Goal: Find specific page/section

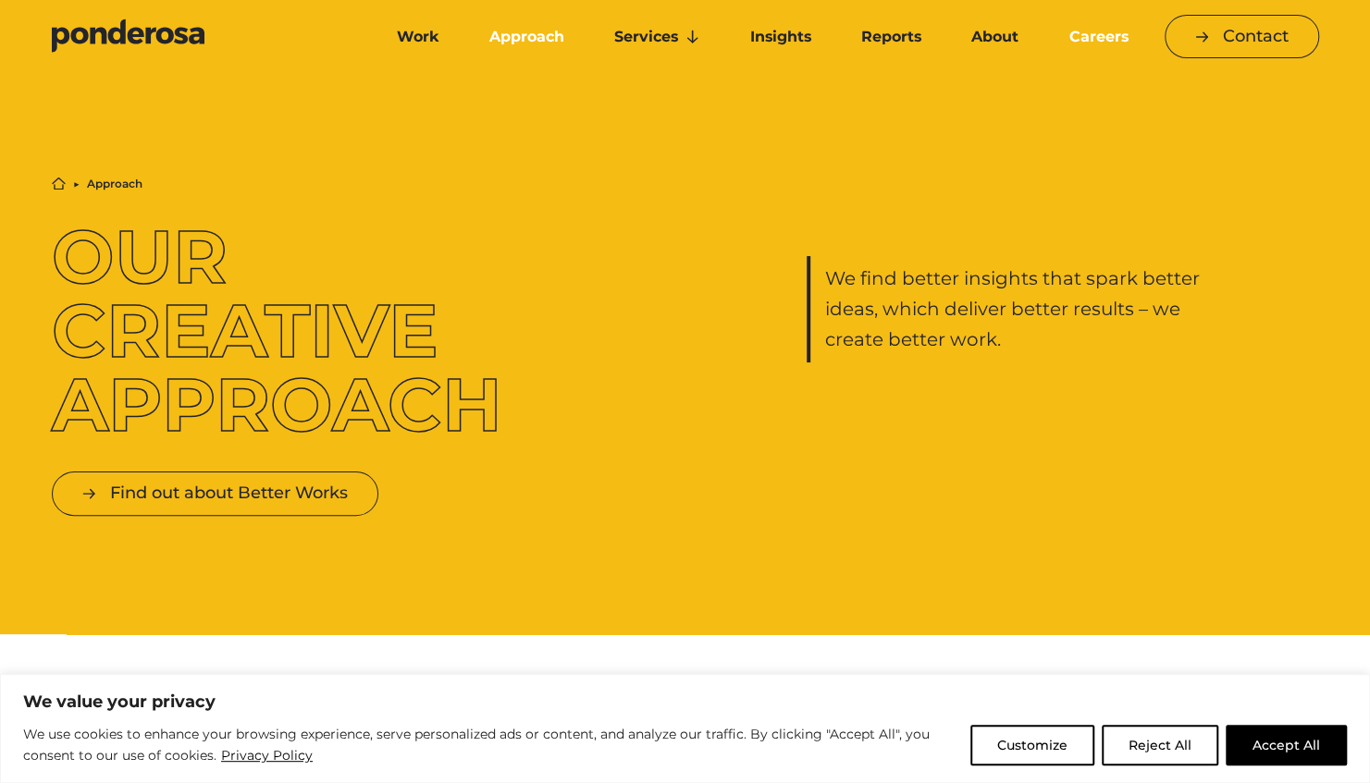
click at [1095, 44] on link "Careers" at bounding box center [1098, 37] width 102 height 39
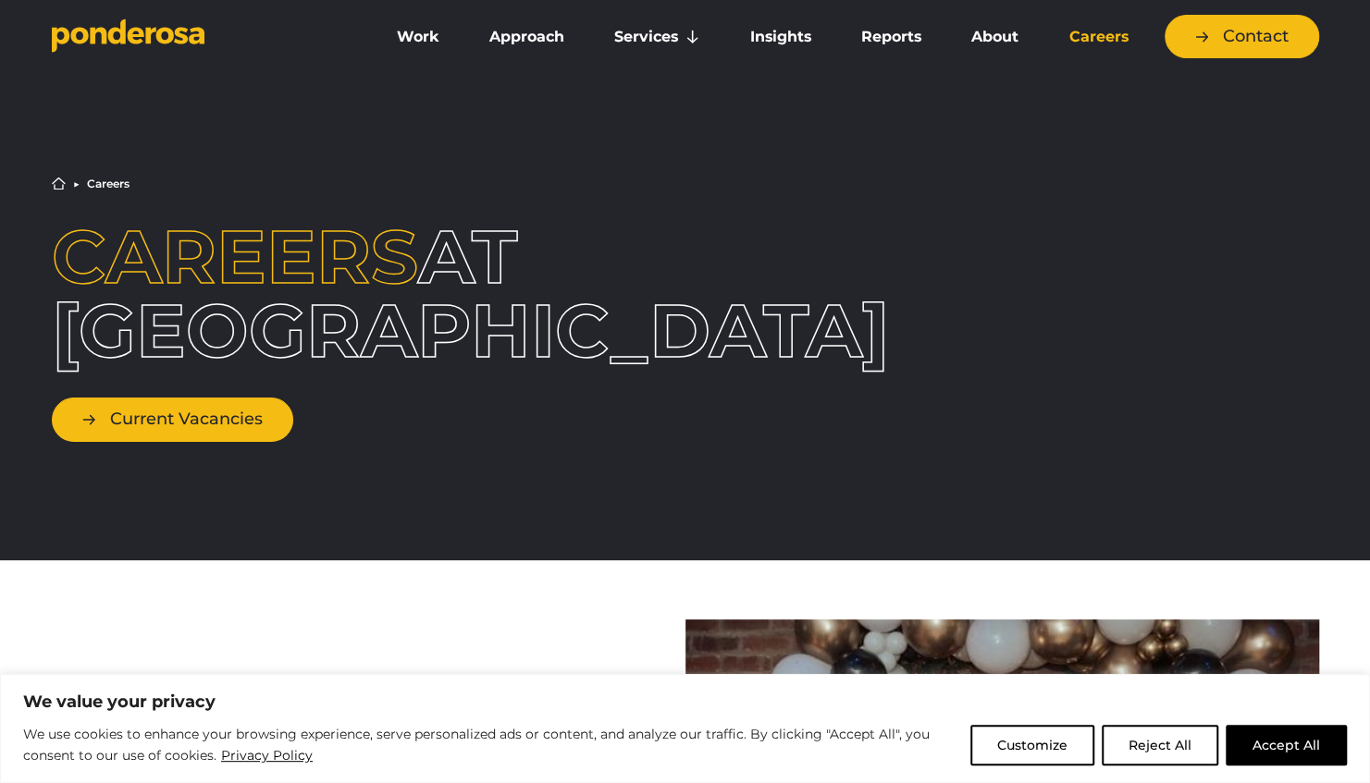
click at [209, 415] on link "Current Vacancies" at bounding box center [172, 419] width 241 height 43
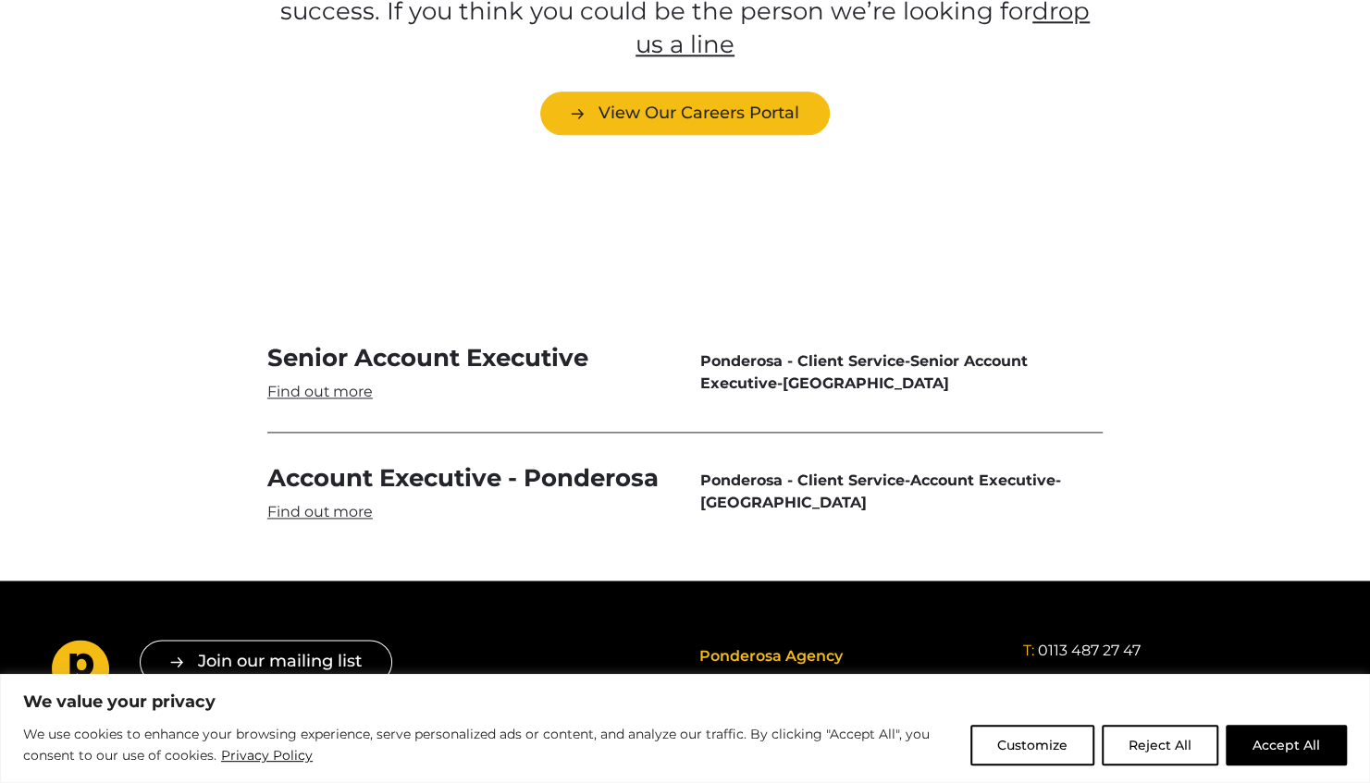
scroll to position [5386, 0]
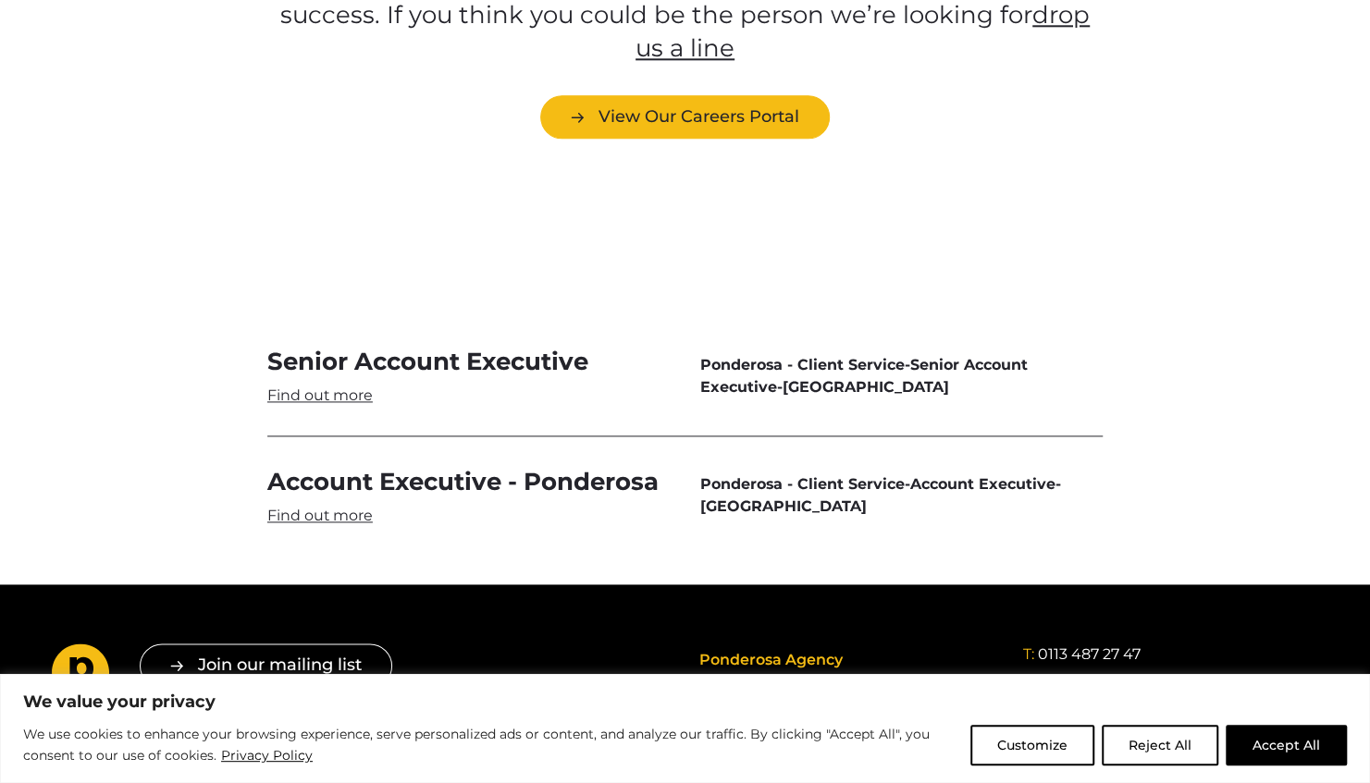
click at [346, 346] on link "Senior Account Executive" at bounding box center [468, 376] width 403 height 60
